Goal: Check status: Check status

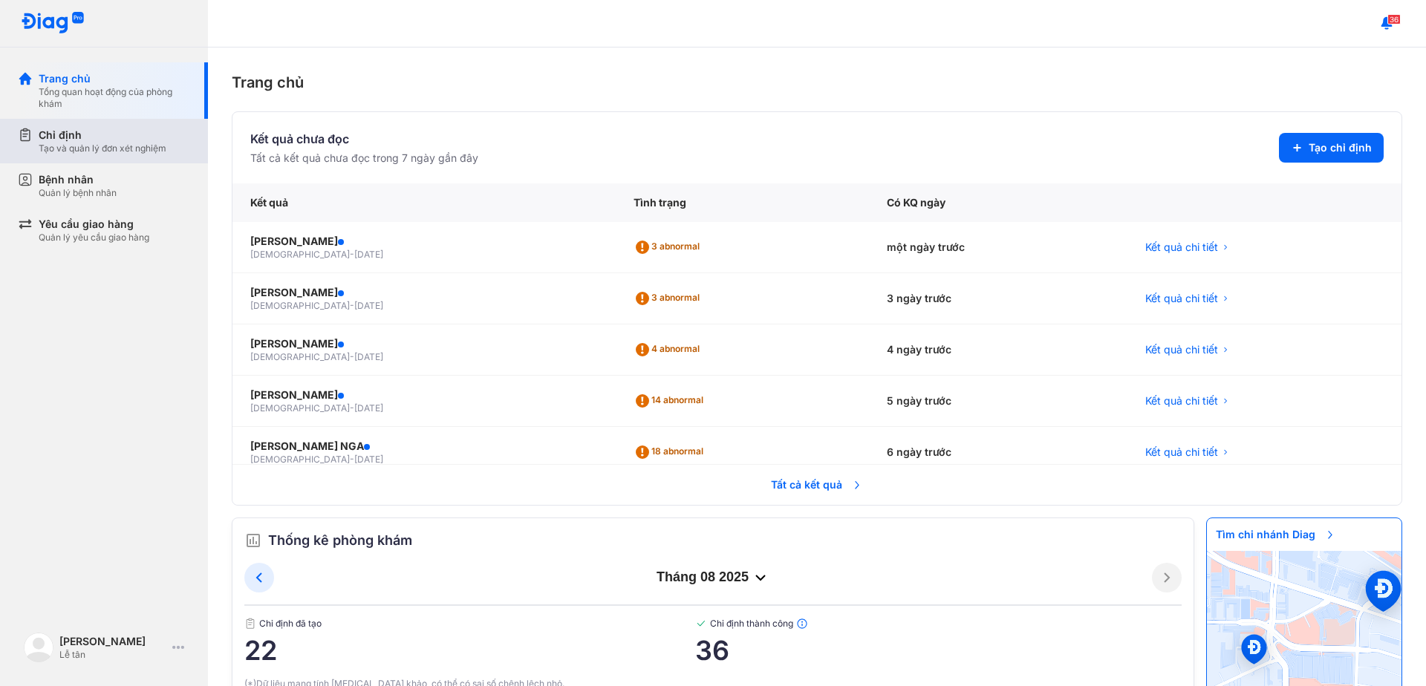
click at [43, 138] on div "Chỉ định" at bounding box center [103, 135] width 128 height 15
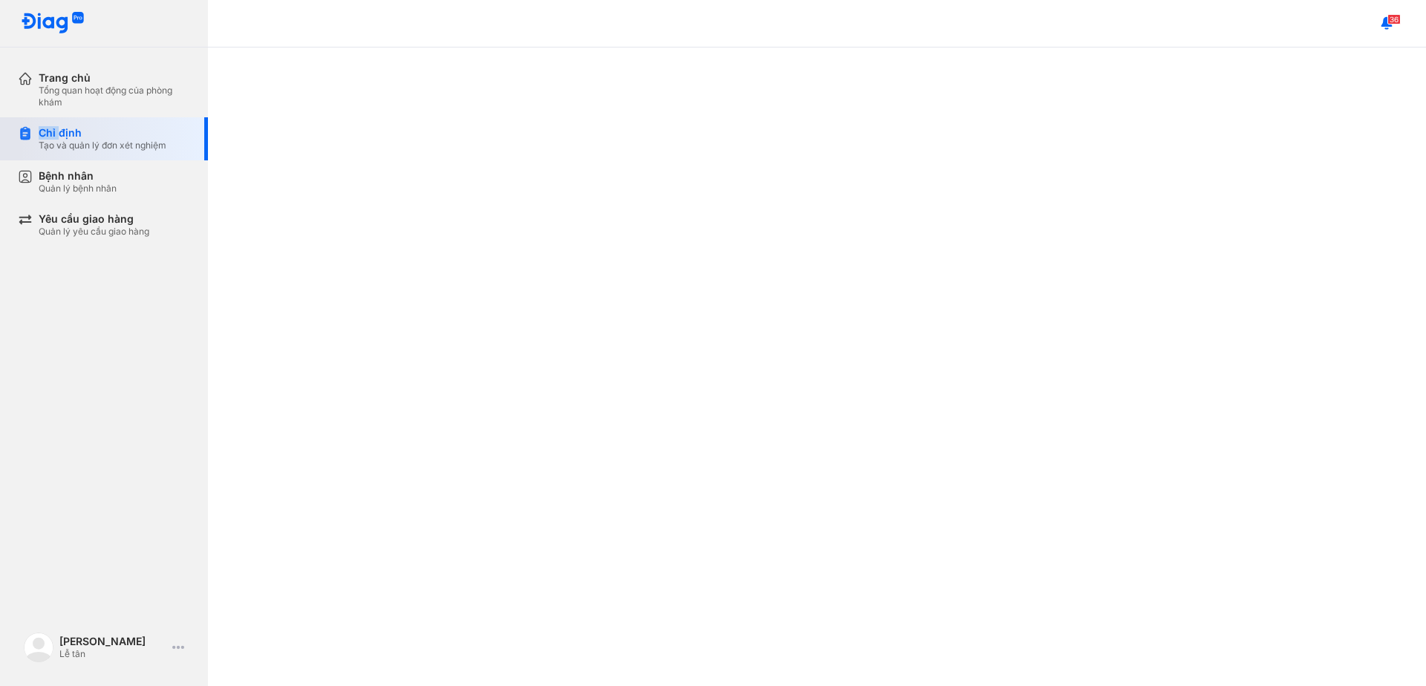
click at [43, 138] on div "Chỉ định" at bounding box center [103, 132] width 128 height 13
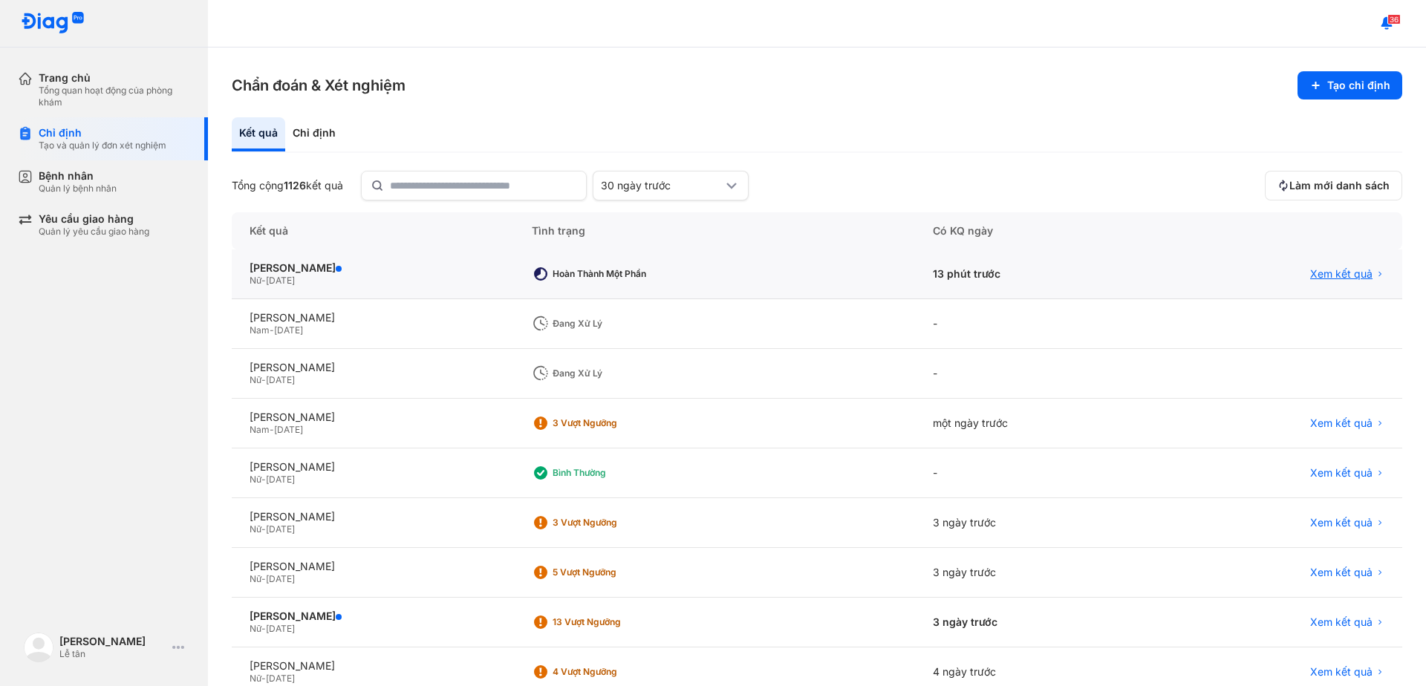
click at [1320, 273] on span "Xem kết quả" at bounding box center [1341, 273] width 62 height 13
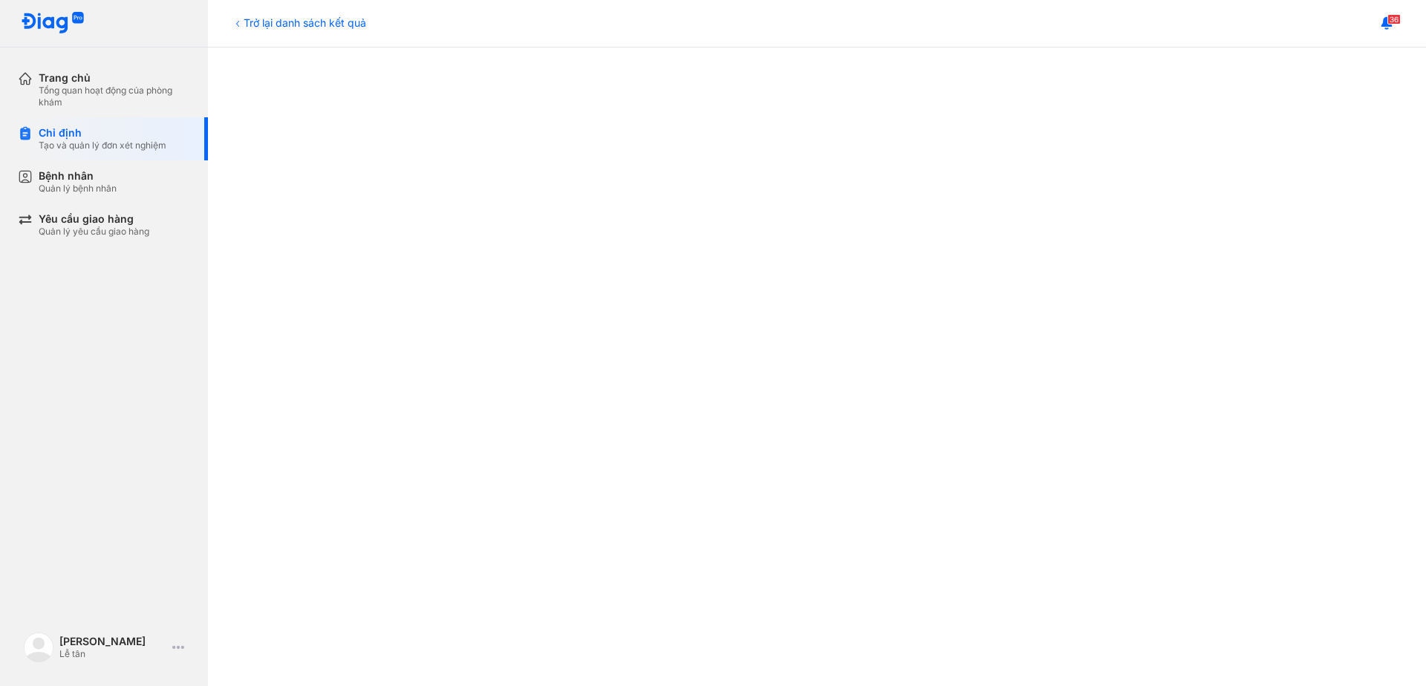
scroll to position [743, 0]
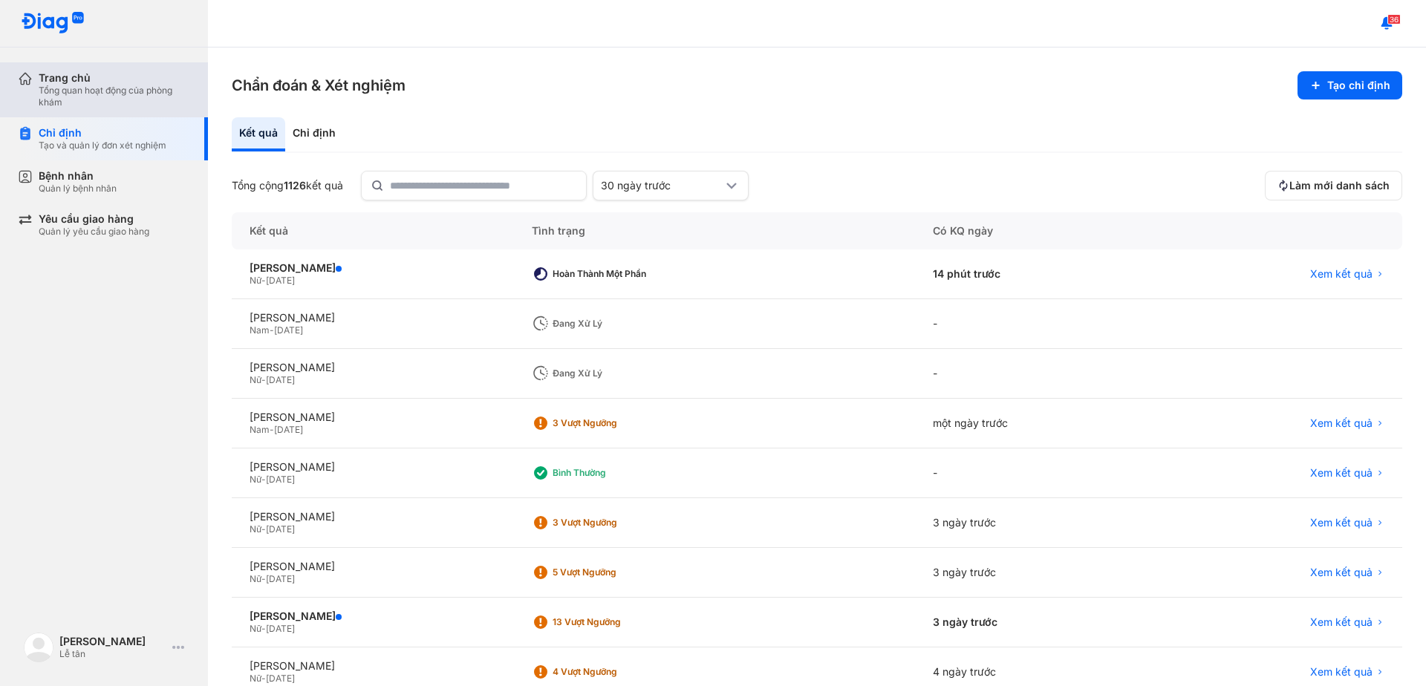
click at [40, 76] on div "Trang chủ" at bounding box center [114, 77] width 151 height 13
